Goal: Task Accomplishment & Management: Manage account settings

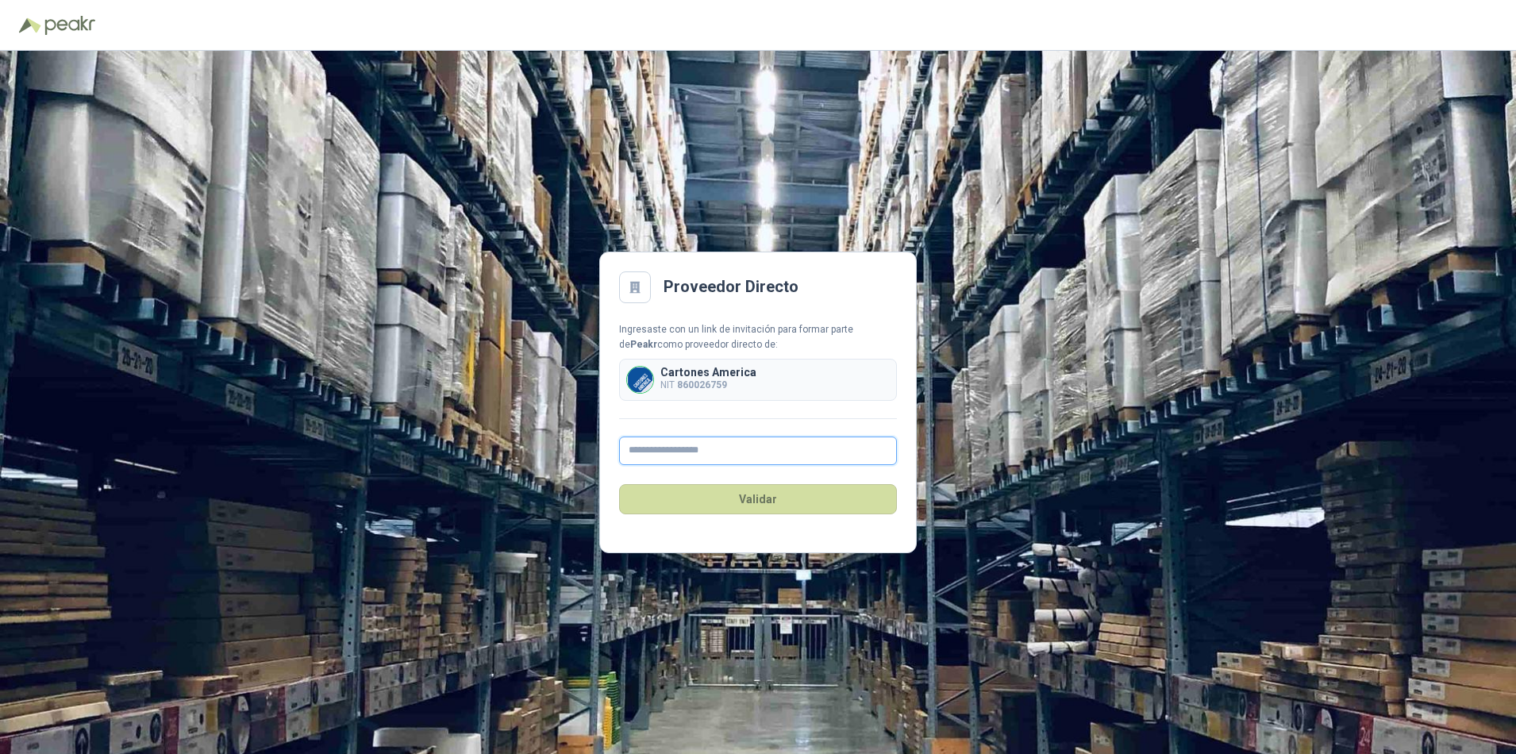
click at [659, 448] on input "text" at bounding box center [758, 450] width 278 height 29
type input "**********"
click at [746, 498] on button "Validar" at bounding box center [758, 499] width 278 height 30
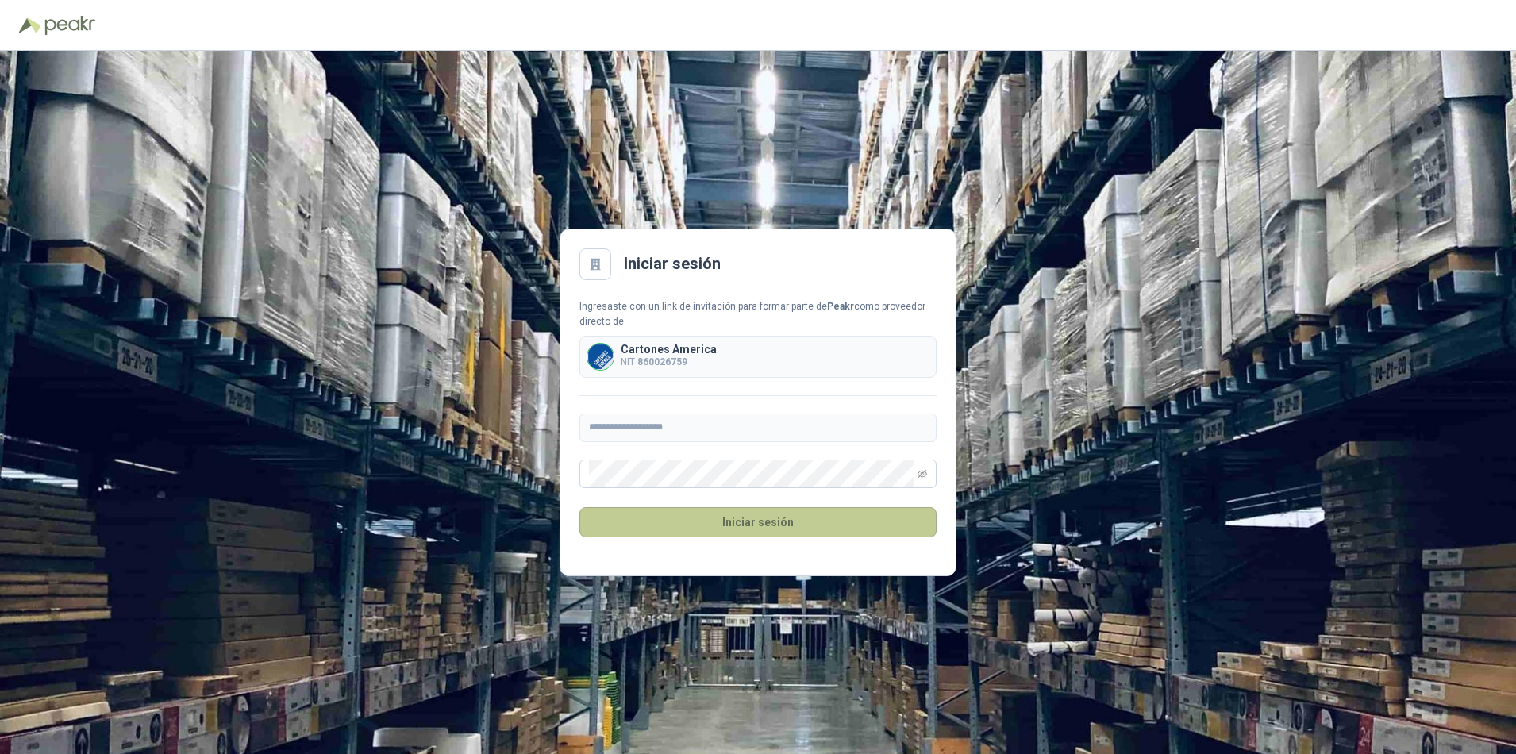
click at [742, 521] on button "Iniciar sesión" at bounding box center [757, 522] width 357 height 30
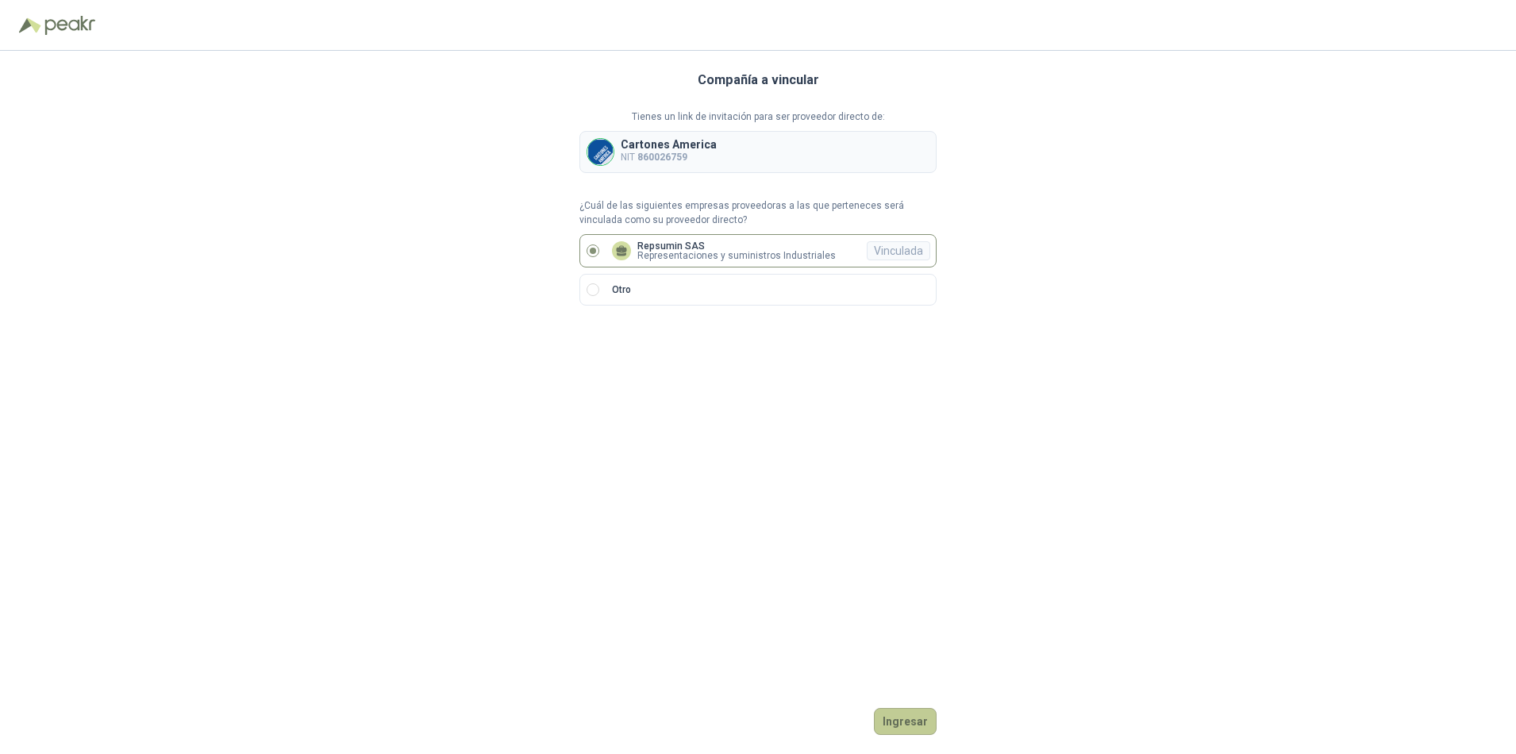
click at [911, 719] on button "Ingresar" at bounding box center [905, 721] width 63 height 27
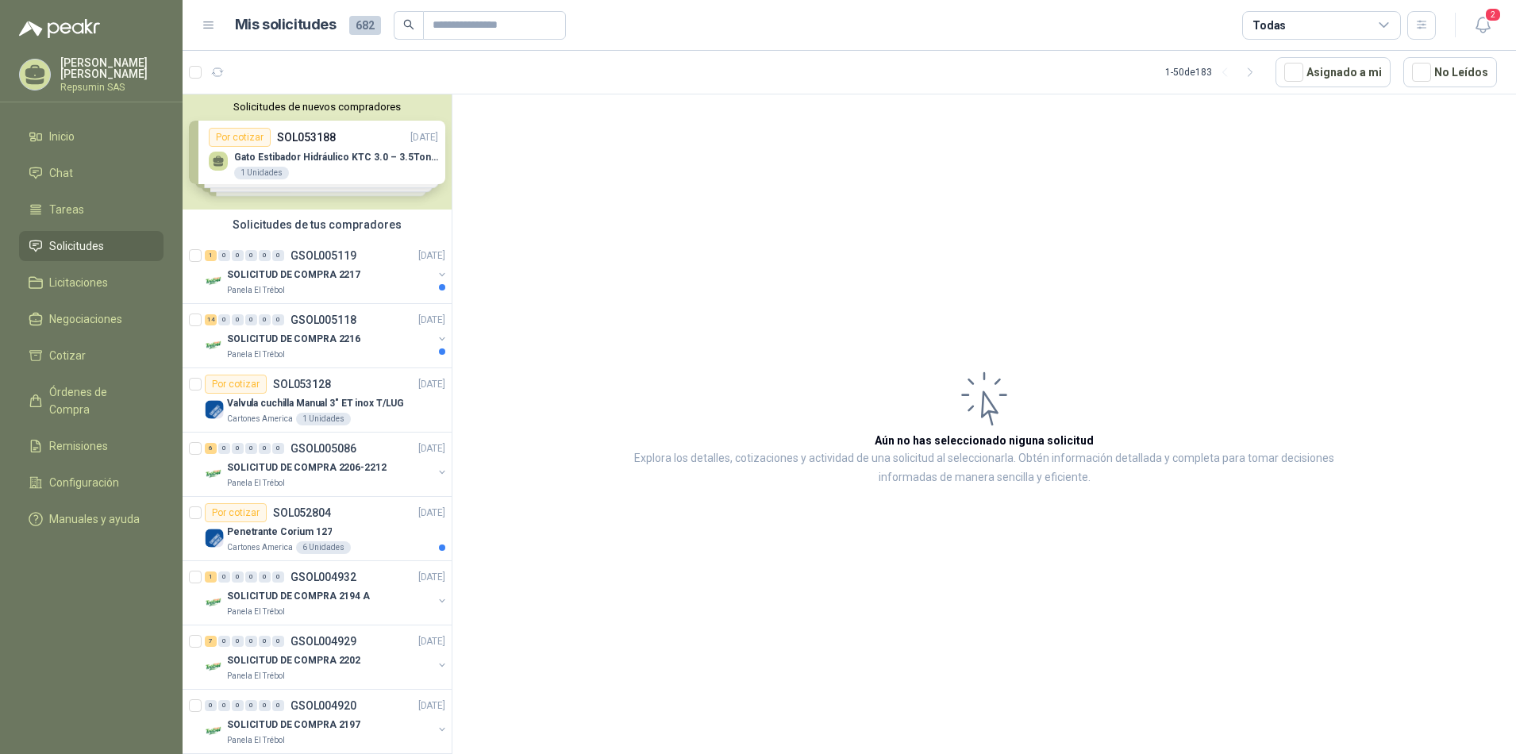
click at [216, 160] on div "Solicitudes de nuevos compradores Por cotizar SOL053188 [DATE] Gato Estibador H…" at bounding box center [317, 151] width 269 height 115
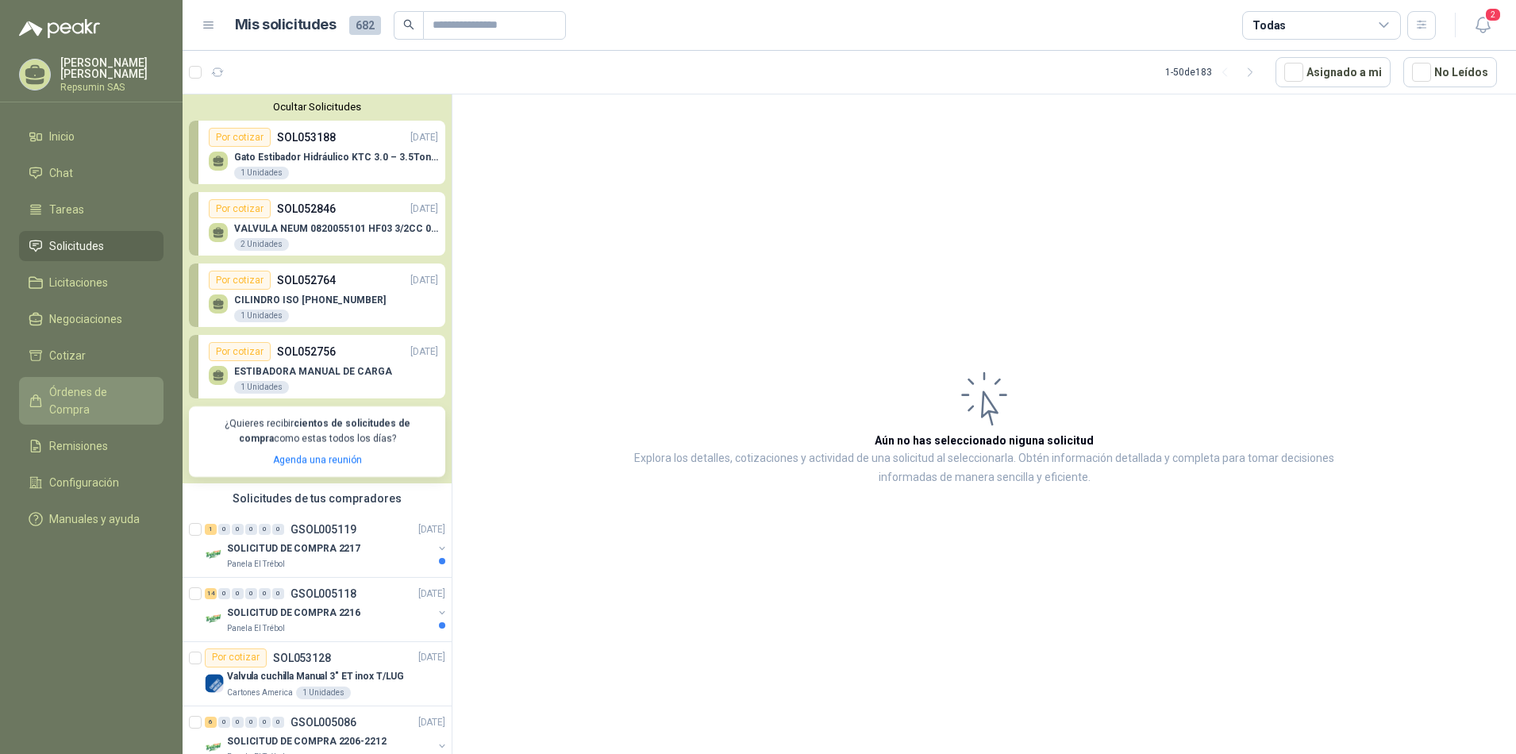
click at [92, 391] on span "Órdenes de Compra" at bounding box center [98, 400] width 99 height 35
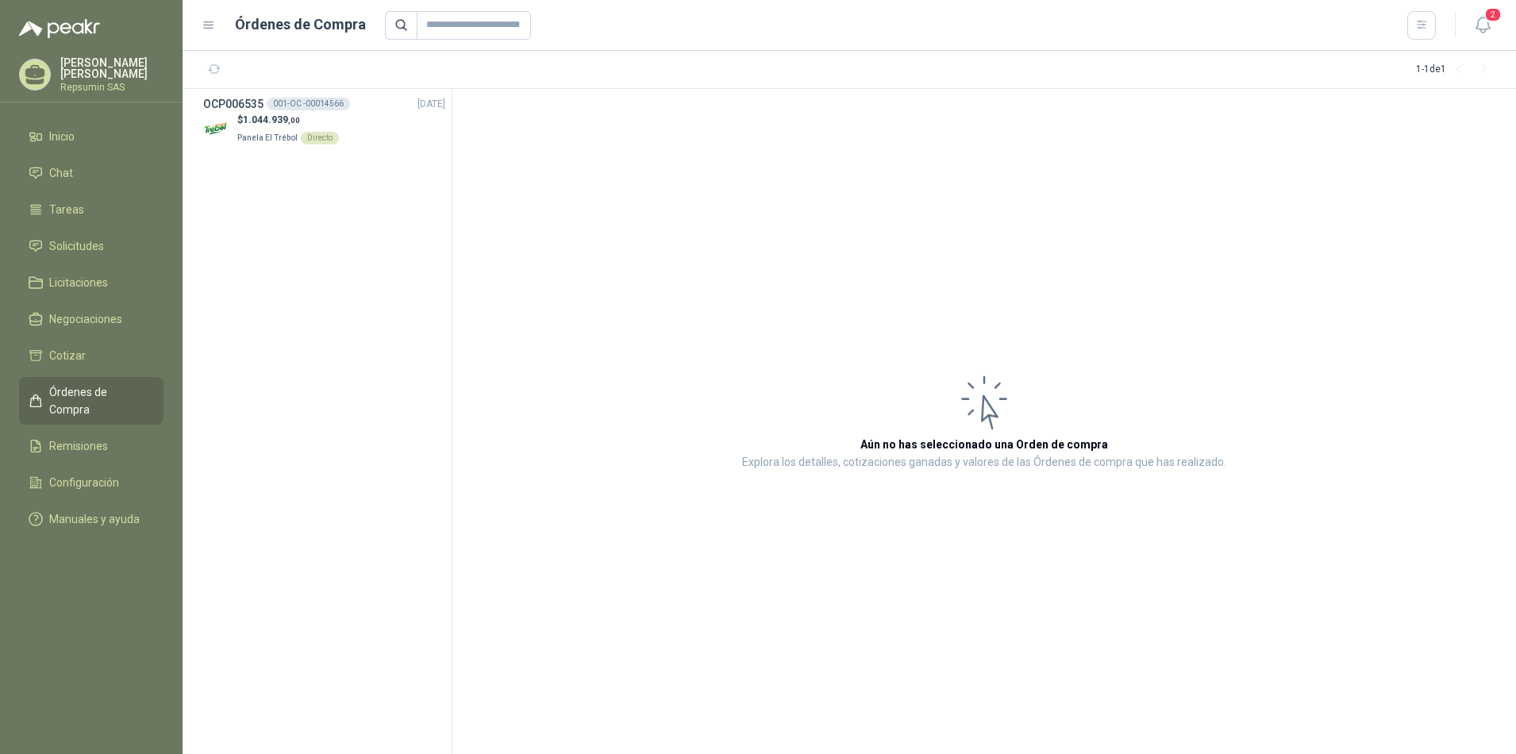
click at [93, 75] on p "[PERSON_NAME]" at bounding box center [111, 68] width 103 height 22
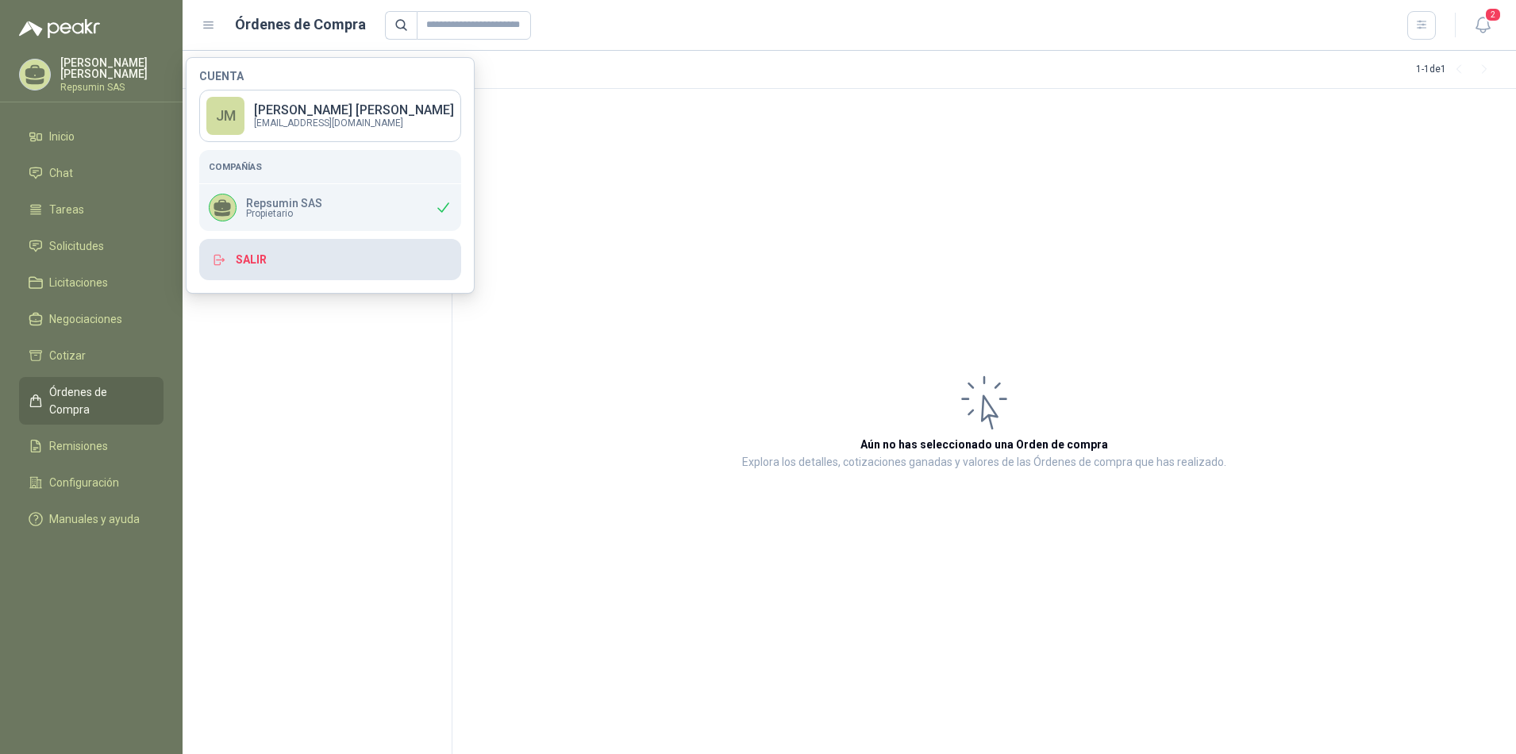
click at [290, 256] on button "Salir" at bounding box center [330, 259] width 262 height 41
